Goal: Task Accomplishment & Management: Use online tool/utility

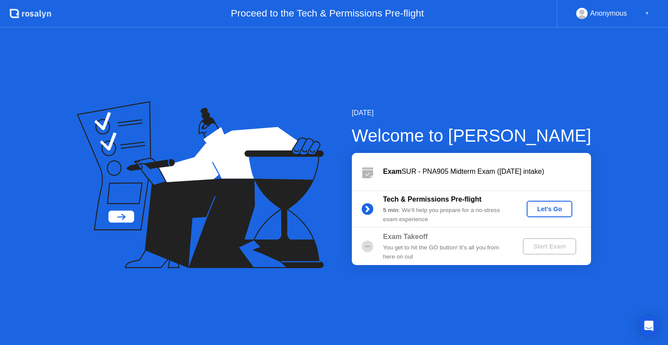
click at [550, 212] on div "Let's Go" at bounding box center [549, 209] width 39 height 7
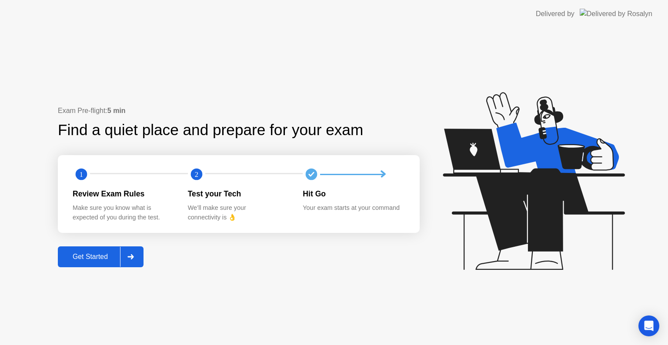
click at [134, 257] on icon at bounding box center [130, 256] width 6 height 5
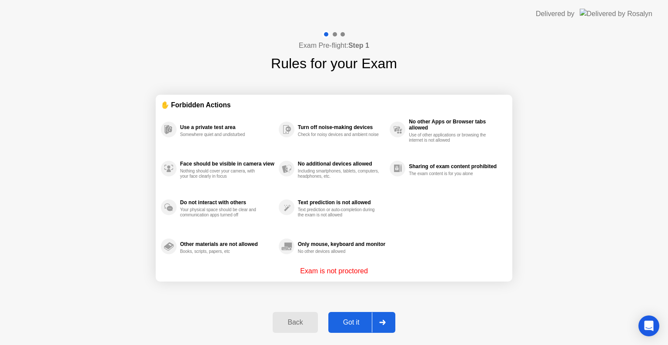
click at [384, 320] on icon at bounding box center [382, 322] width 6 height 5
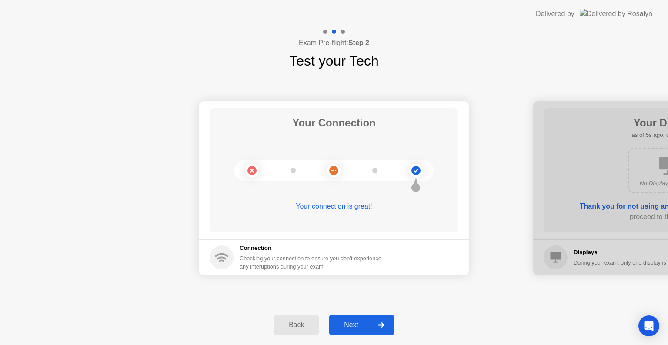
click at [383, 325] on icon at bounding box center [381, 325] width 6 height 5
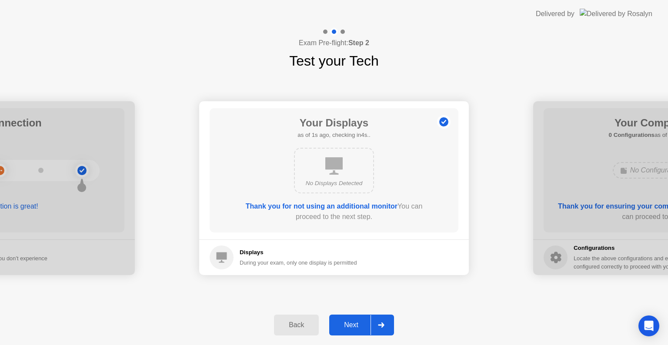
click at [382, 327] on icon at bounding box center [381, 325] width 6 height 5
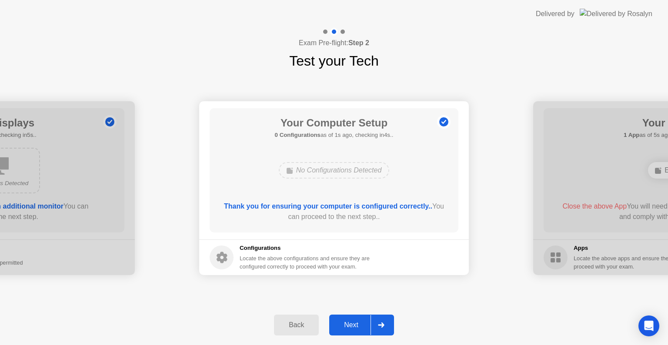
click at [382, 327] on icon at bounding box center [381, 325] width 6 height 5
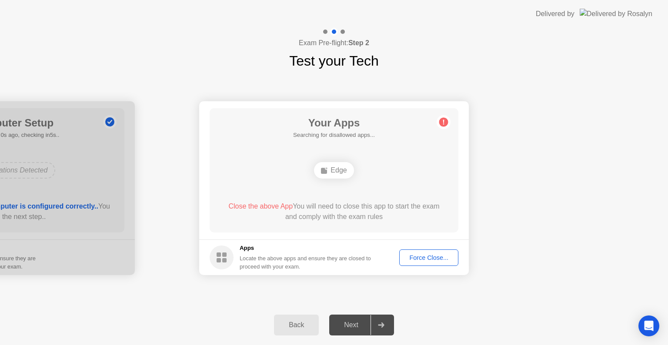
click at [382, 327] on icon at bounding box center [381, 325] width 6 height 5
click at [429, 258] on div "Force Close..." at bounding box center [428, 257] width 53 height 7
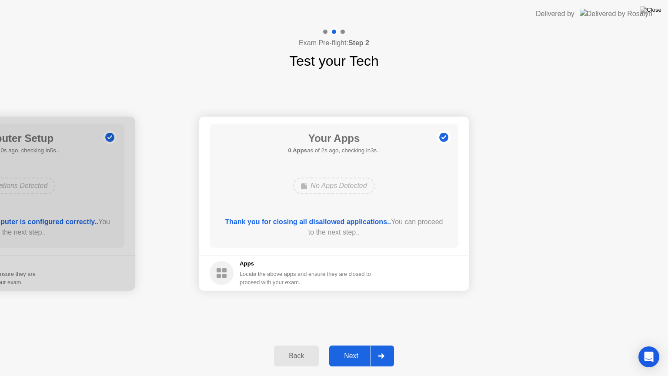
click at [380, 345] on icon at bounding box center [381, 355] width 7 height 5
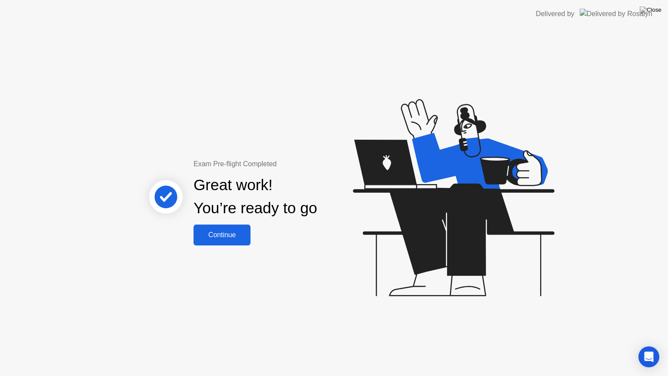
click at [222, 233] on div "Continue" at bounding box center [222, 235] width 52 height 8
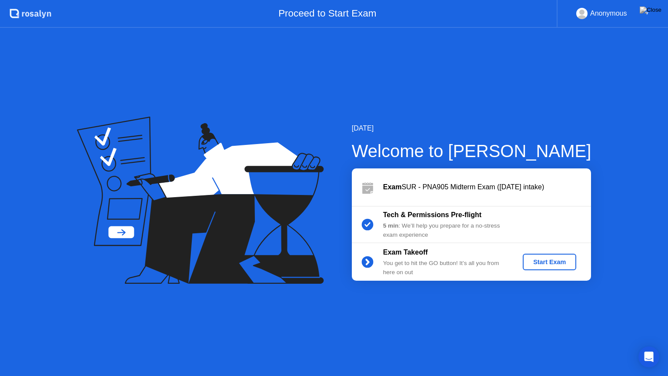
click at [549, 261] on div "Start Exam" at bounding box center [549, 261] width 47 height 7
